Goal: Information Seeking & Learning: Learn about a topic

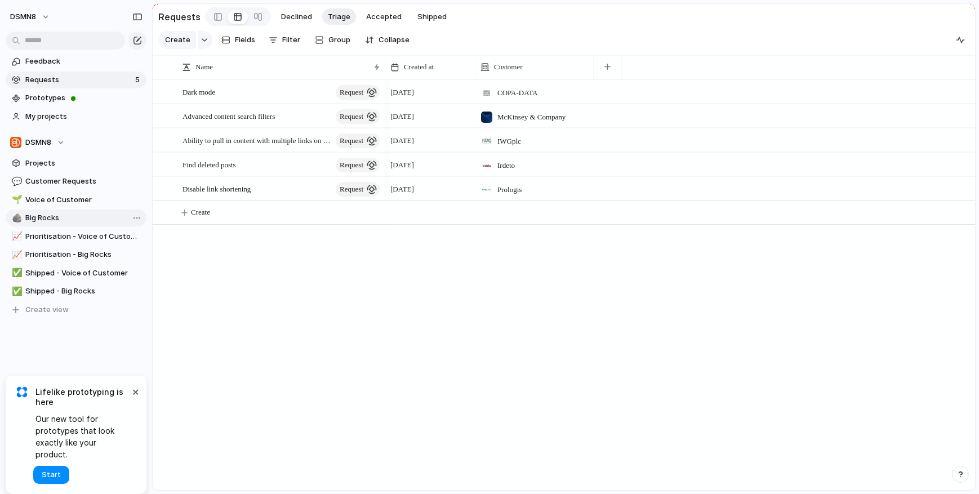
click at [69, 216] on span "Big Rocks" at bounding box center [83, 217] width 117 height 11
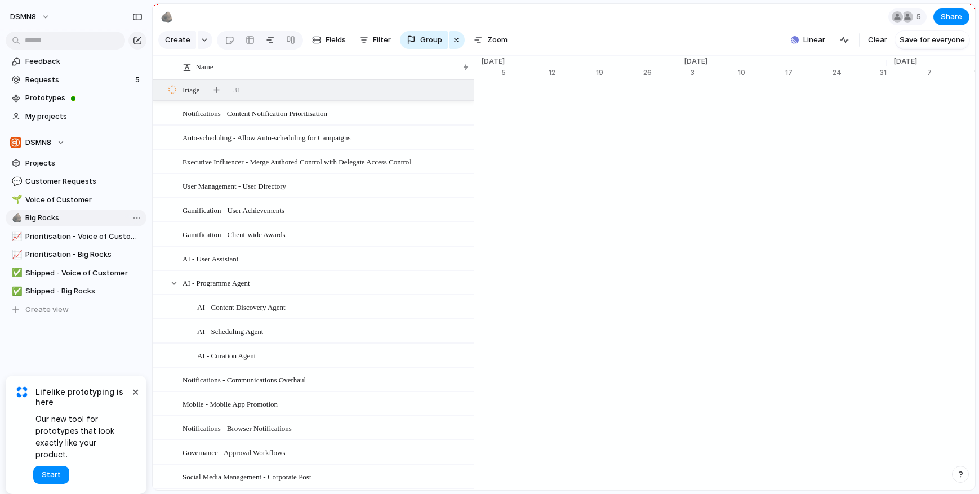
scroll to position [0, 7335]
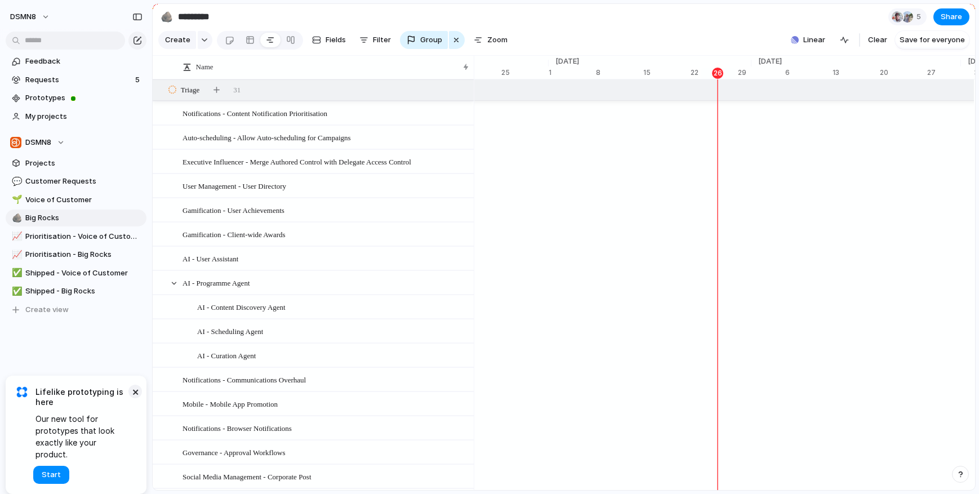
click at [132, 398] on button "×" at bounding box center [135, 392] width 14 height 14
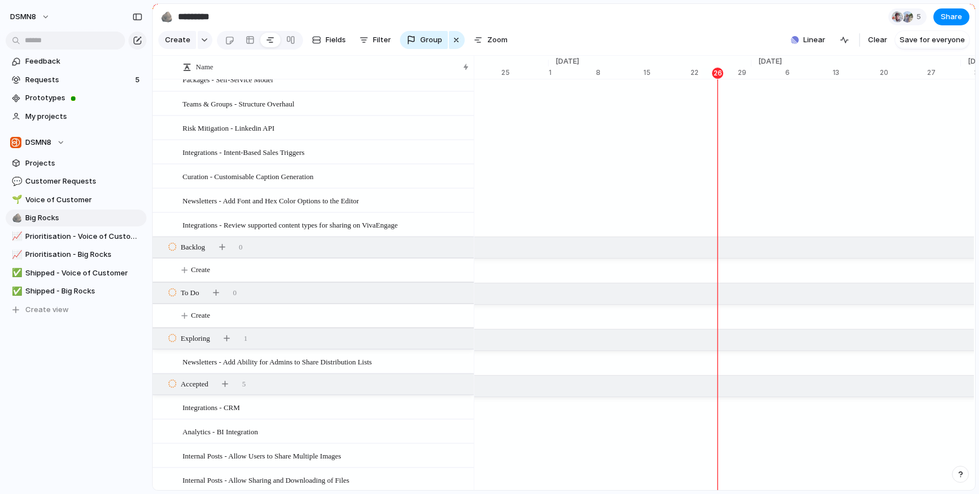
scroll to position [634, 0]
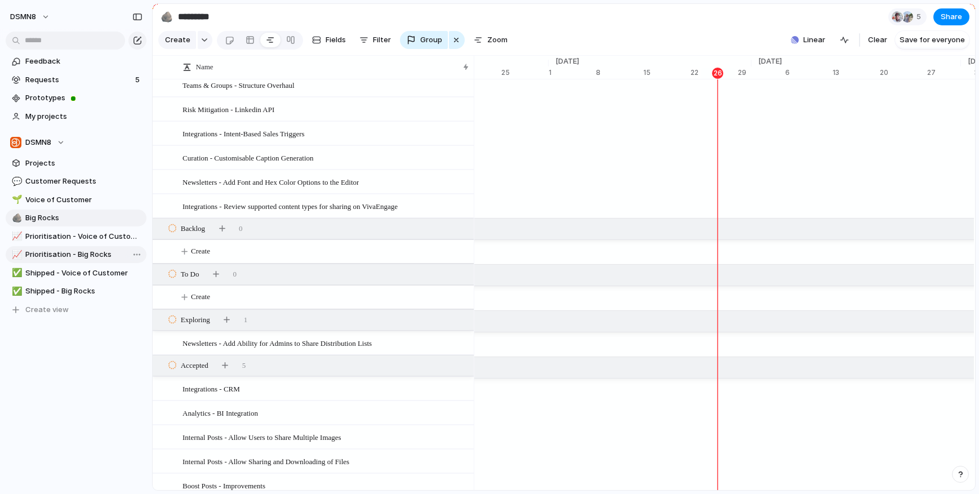
click at [85, 255] on span "Prioritisation - Big Rocks" at bounding box center [83, 254] width 117 height 11
type input "**********"
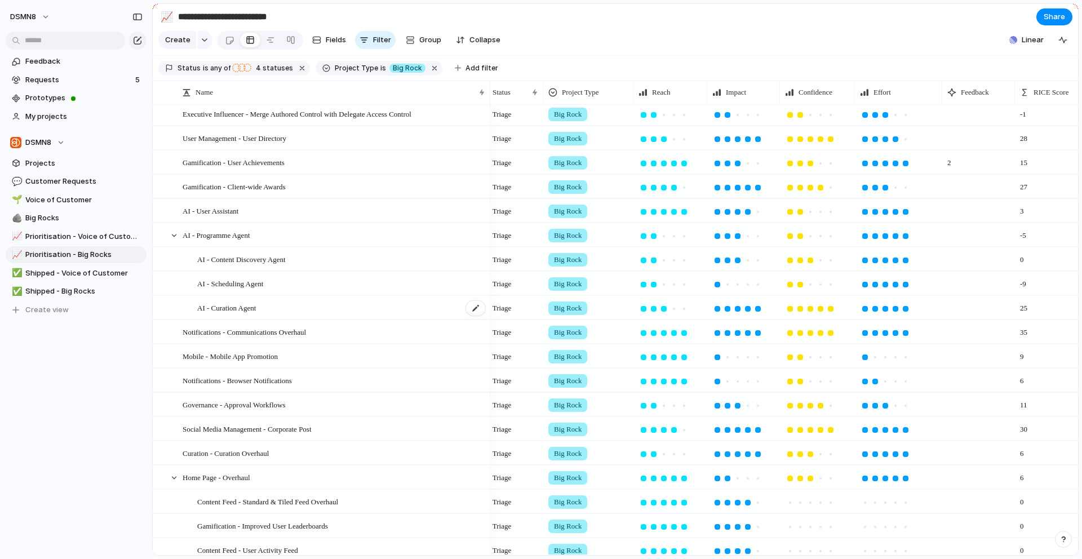
scroll to position [0, 17]
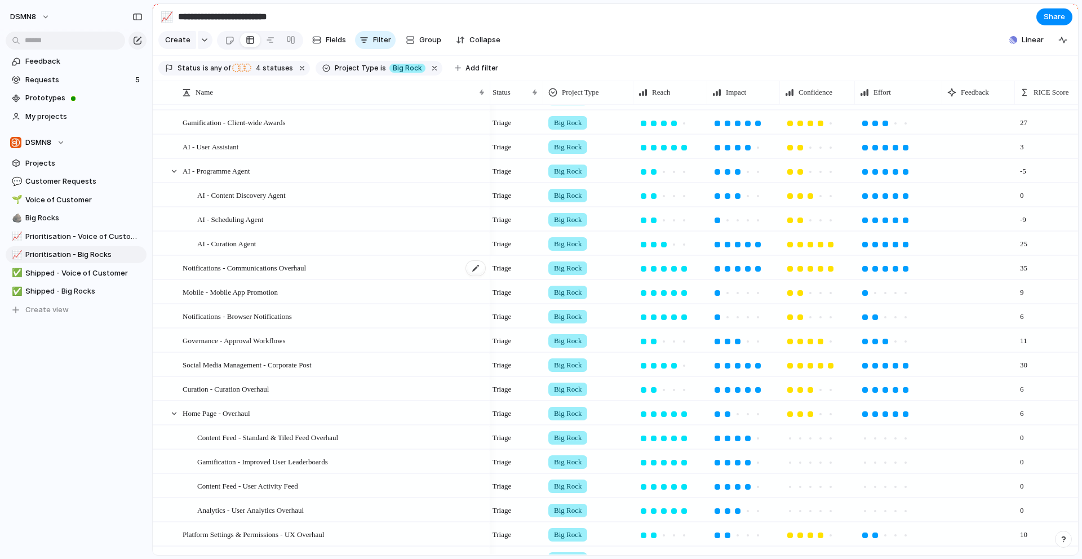
click at [393, 272] on div "Notifications - Communications Overhaul" at bounding box center [335, 267] width 304 height 23
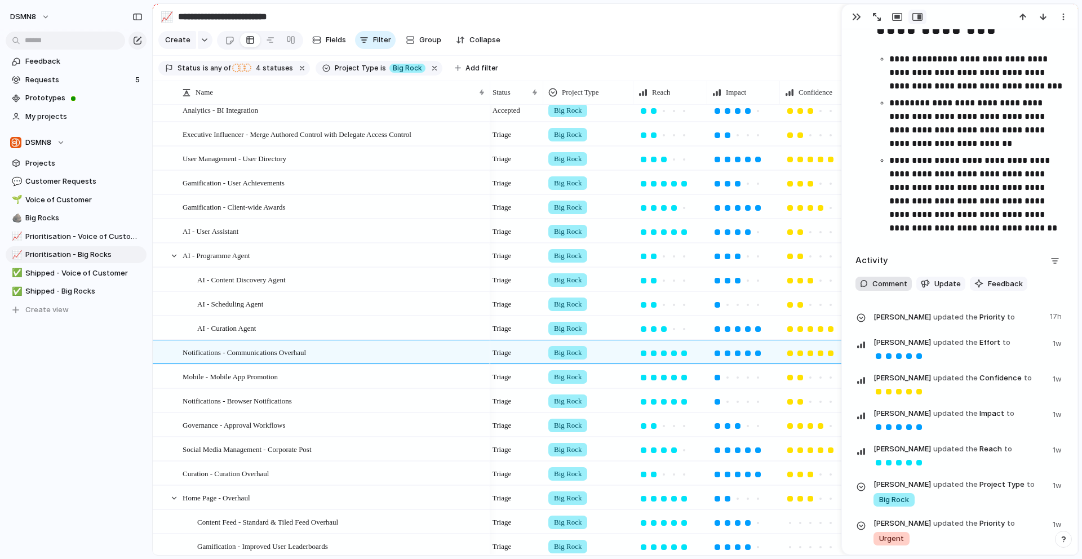
click at [897, 286] on span "Comment" at bounding box center [889, 283] width 35 height 11
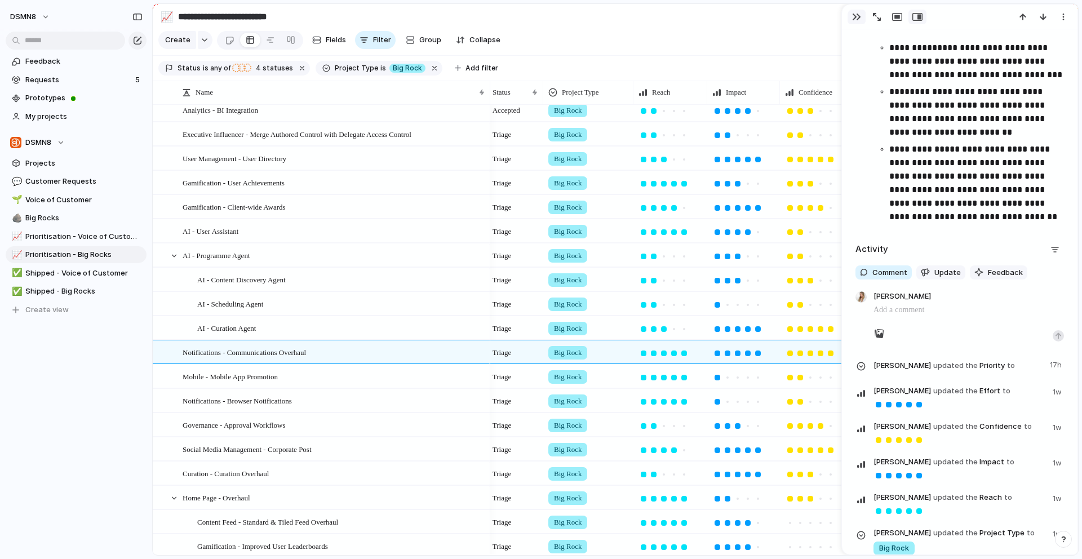
click at [861, 19] on button "button" at bounding box center [856, 17] width 18 height 15
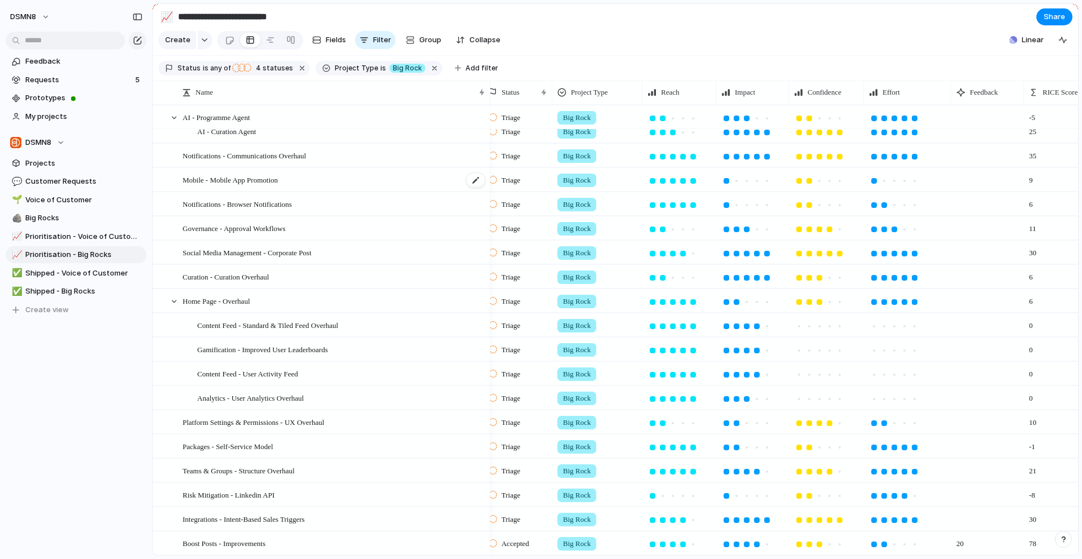
scroll to position [228, 0]
drag, startPoint x: 305, startPoint y: 252, endPoint x: 250, endPoint y: 258, distance: 55.6
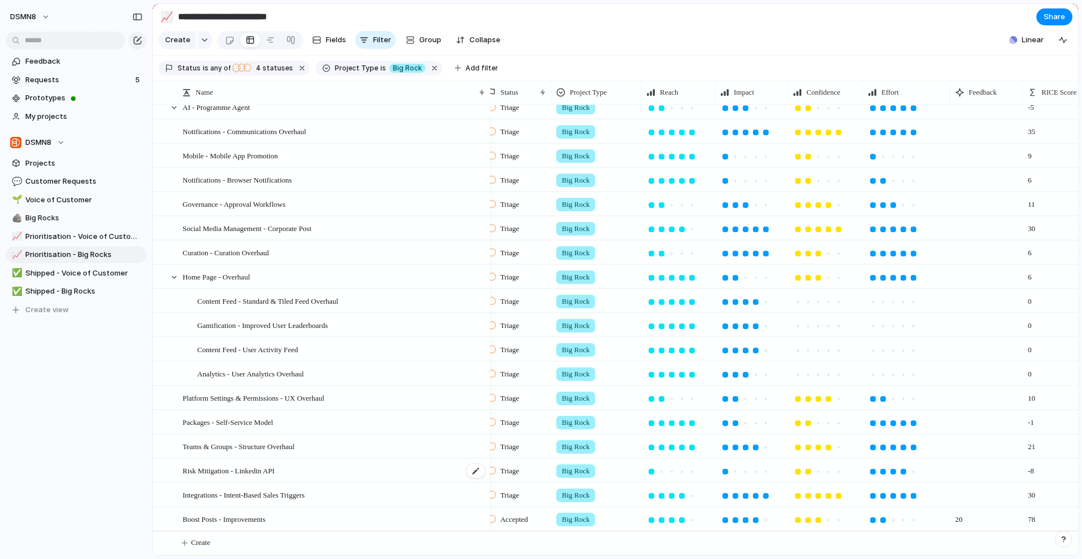
scroll to position [0, 11]
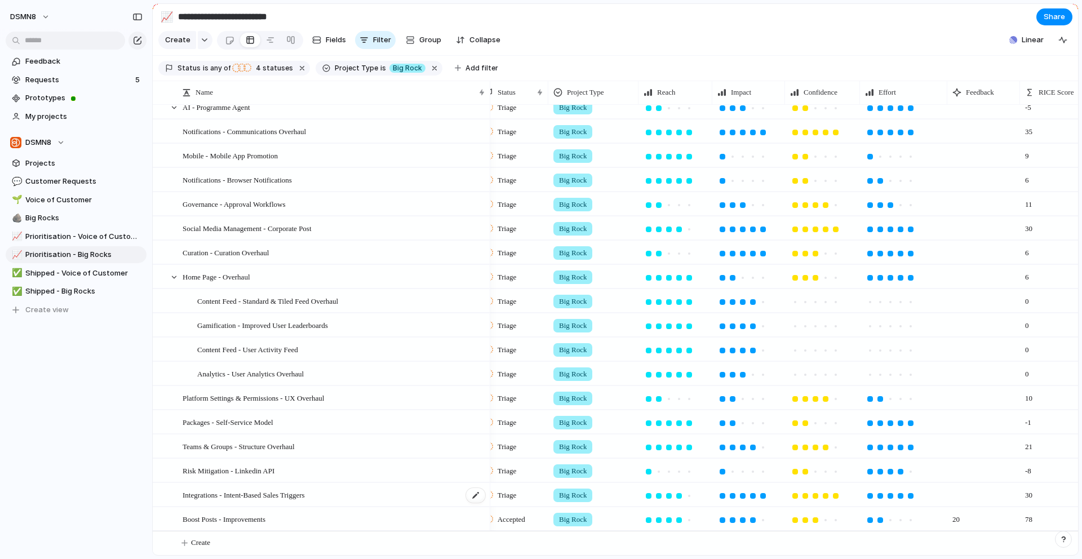
click at [361, 494] on div "Integrations - Intent-Based Sales Triggers" at bounding box center [335, 494] width 304 height 23
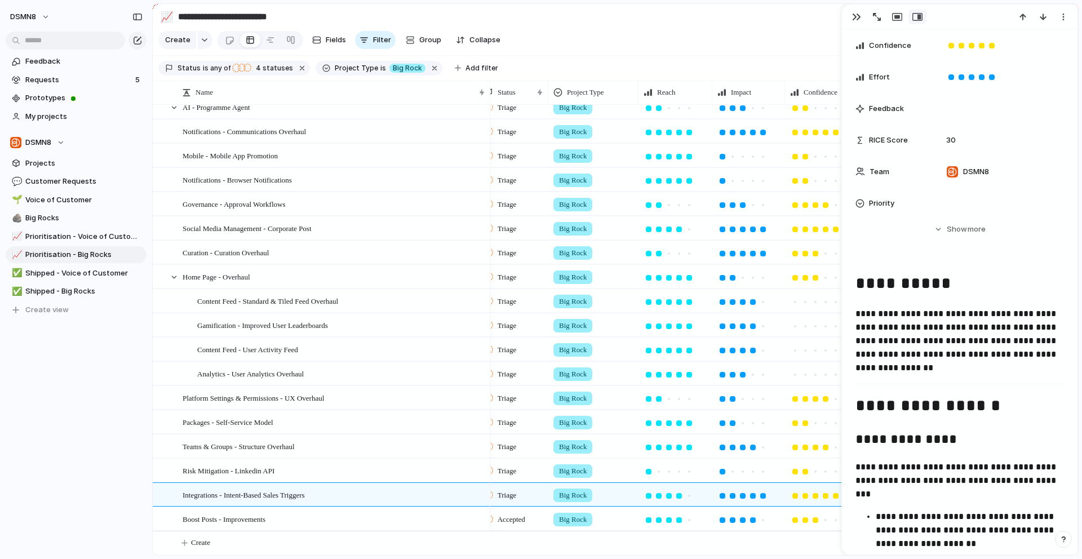
scroll to position [212, 0]
click at [855, 10] on div at bounding box center [886, 17] width 81 height 15
click at [855, 17] on div "button" at bounding box center [856, 16] width 9 height 9
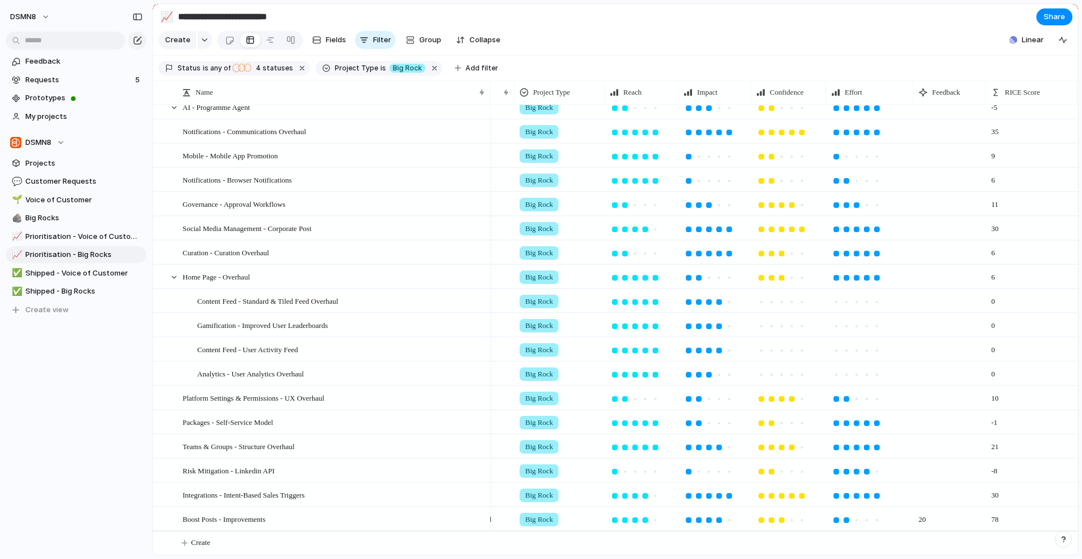
scroll to position [0, 72]
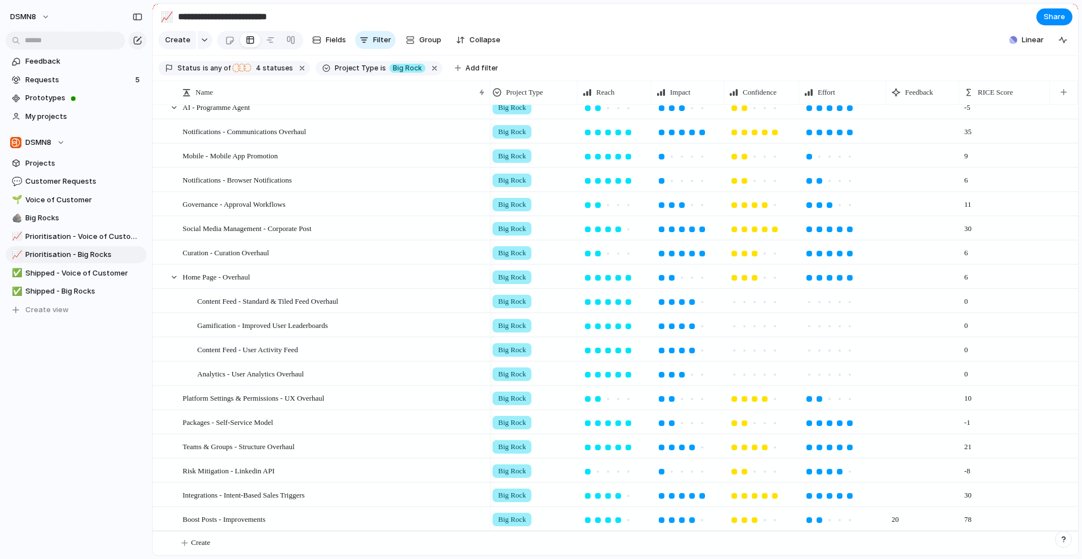
click at [888, 494] on span "20" at bounding box center [895, 516] width 16 height 17
click at [900, 494] on span "20" at bounding box center [895, 516] width 16 height 17
click at [892, 494] on span "20" at bounding box center [895, 516] width 16 height 17
click at [372, 494] on div "Boost Posts - Improvements" at bounding box center [335, 519] width 304 height 23
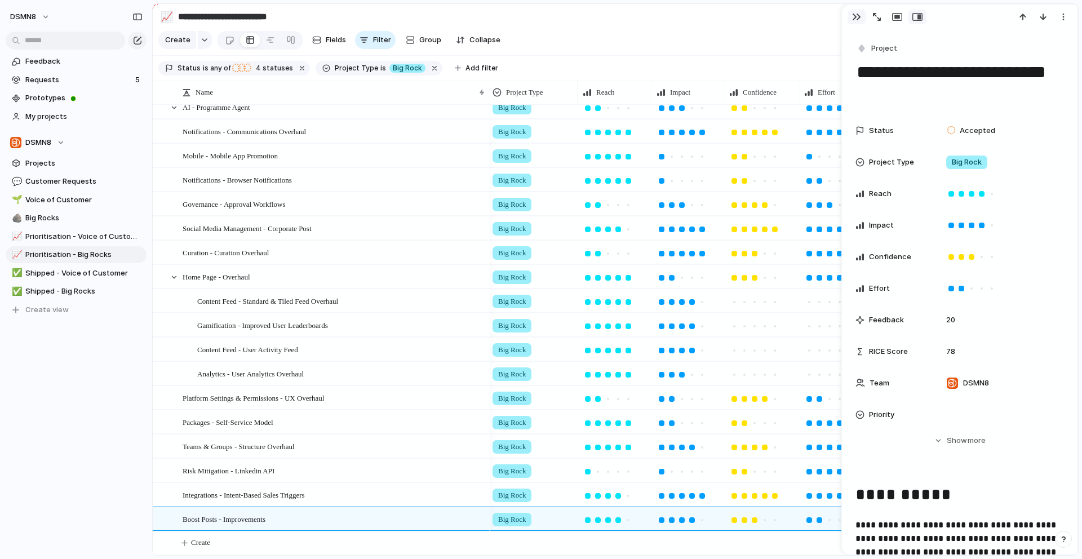
click at [859, 12] on div "button" at bounding box center [856, 16] width 9 height 9
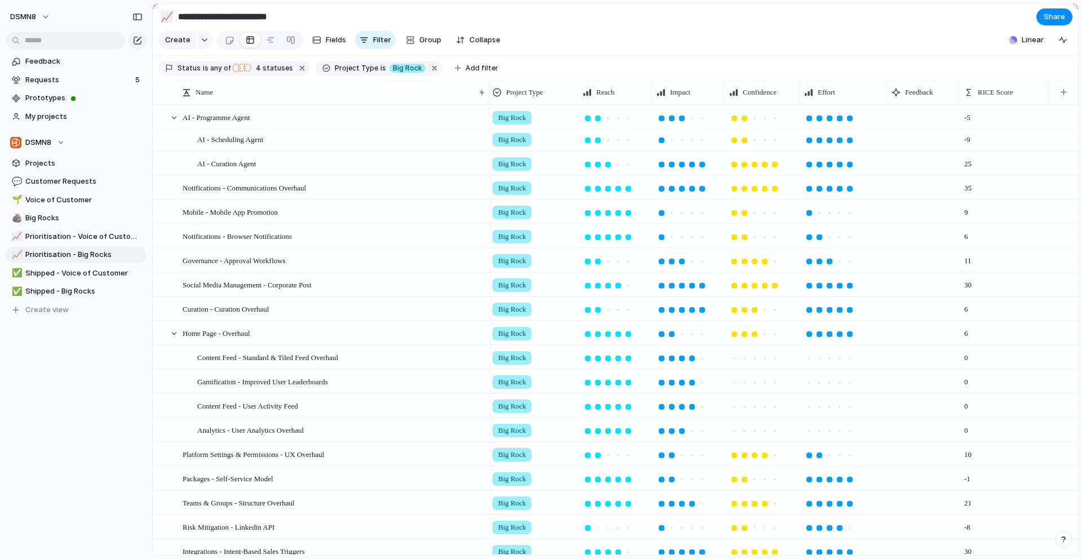
scroll to position [223, 0]
